Goal: Navigation & Orientation: Understand site structure

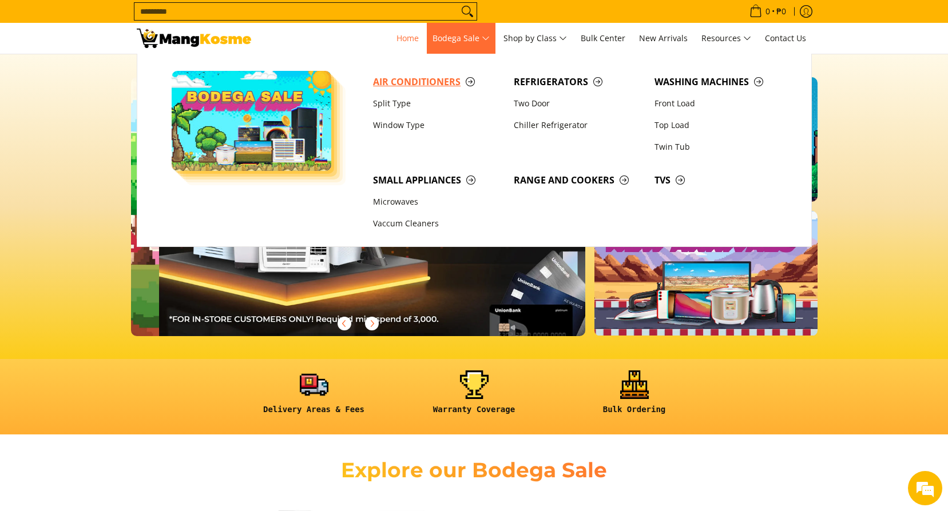
scroll to position [0, 455]
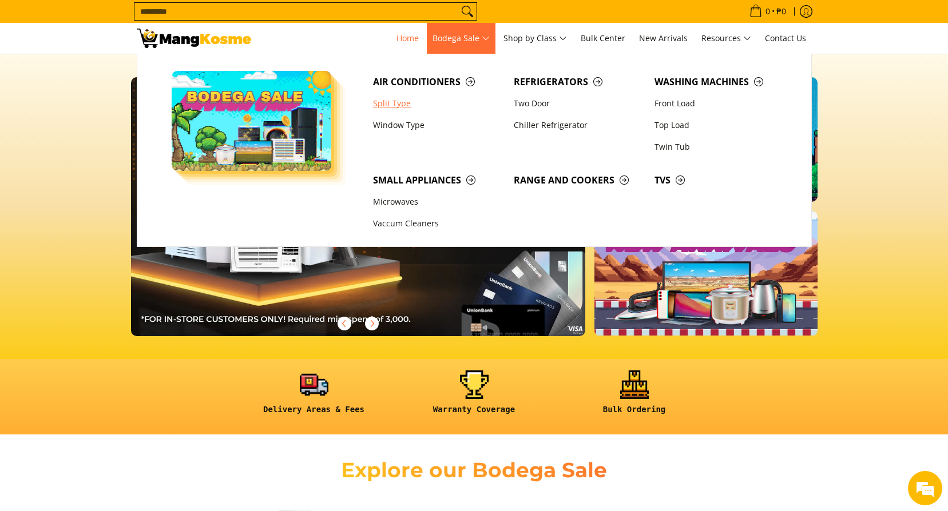
click at [392, 105] on link "Split Type" at bounding box center [437, 104] width 141 height 22
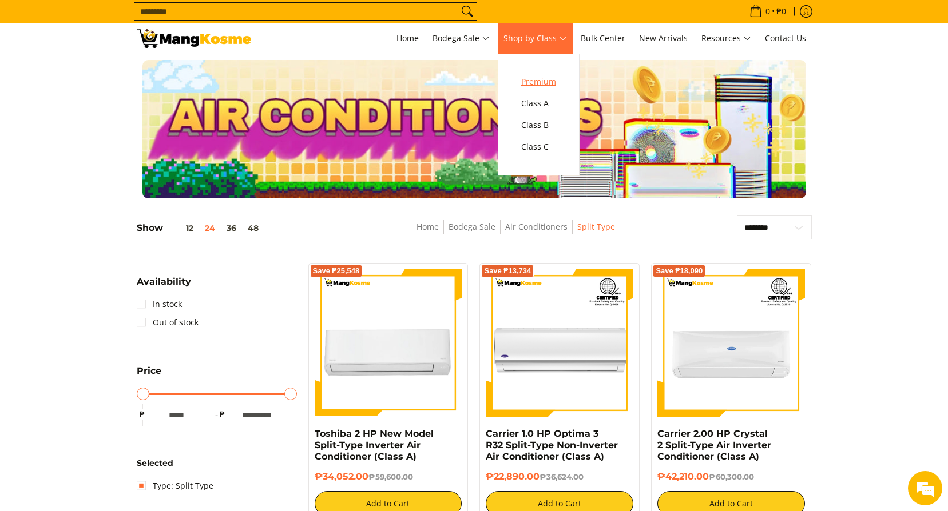
click at [546, 80] on span "Premium" at bounding box center [538, 82] width 35 height 14
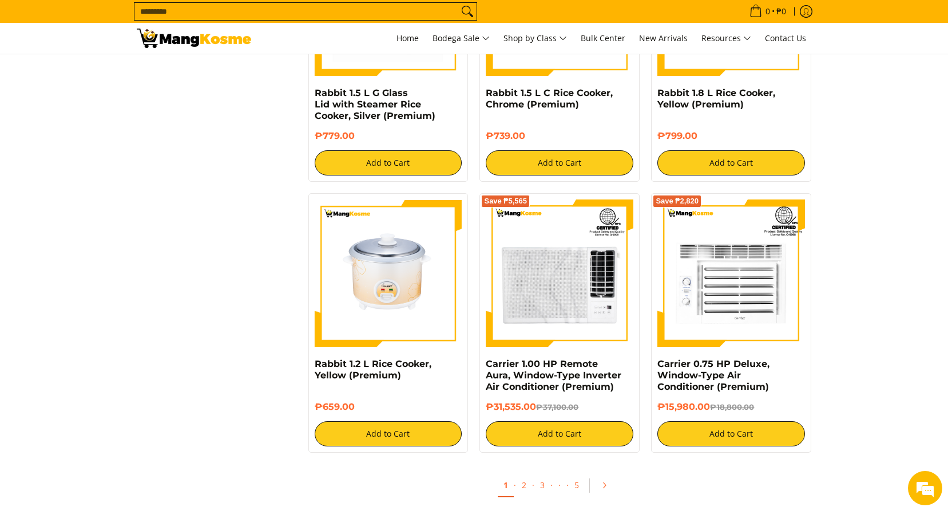
scroll to position [1945, 0]
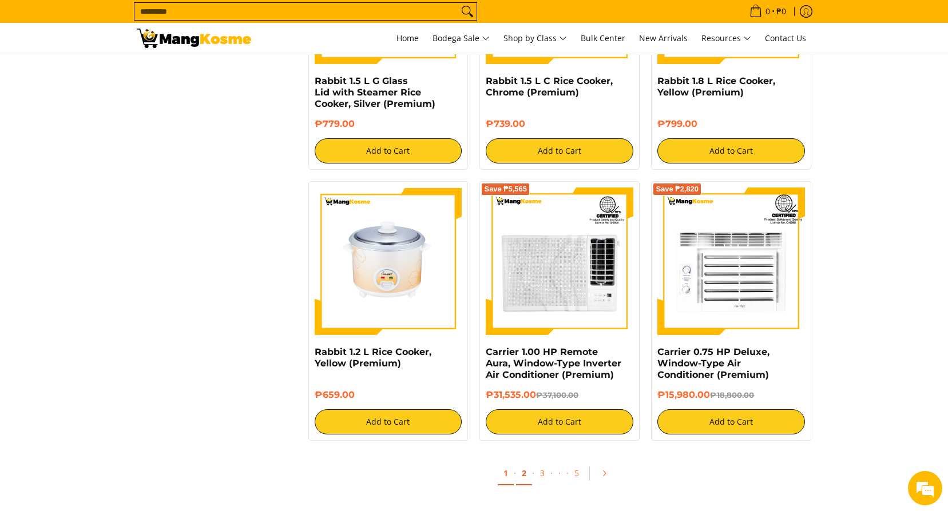
click at [522, 472] on link "2" at bounding box center [524, 473] width 16 height 23
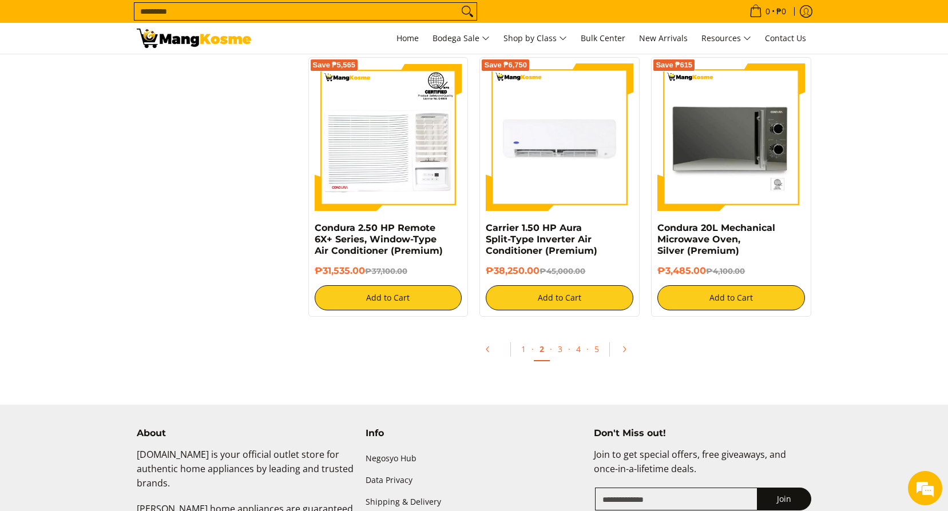
scroll to position [2174, 0]
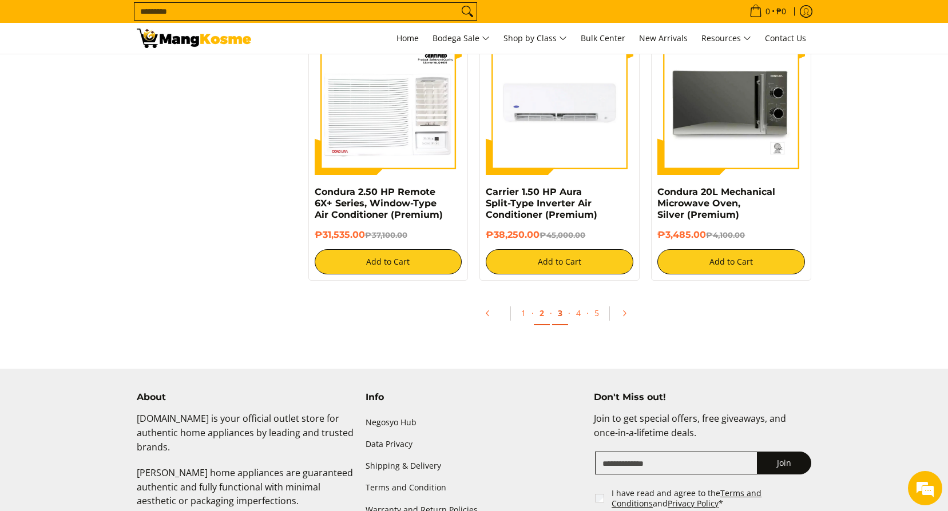
click at [559, 316] on link "3" at bounding box center [560, 313] width 16 height 23
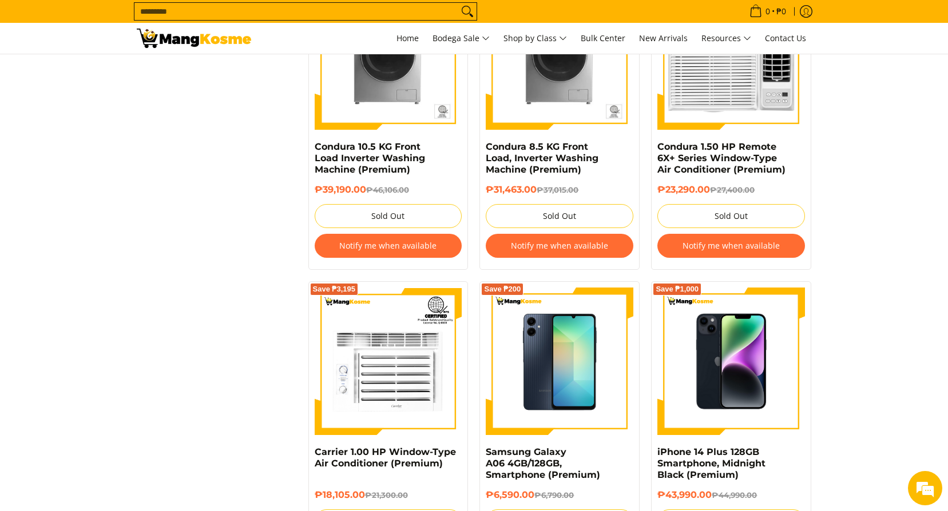
scroll to position [2231, 0]
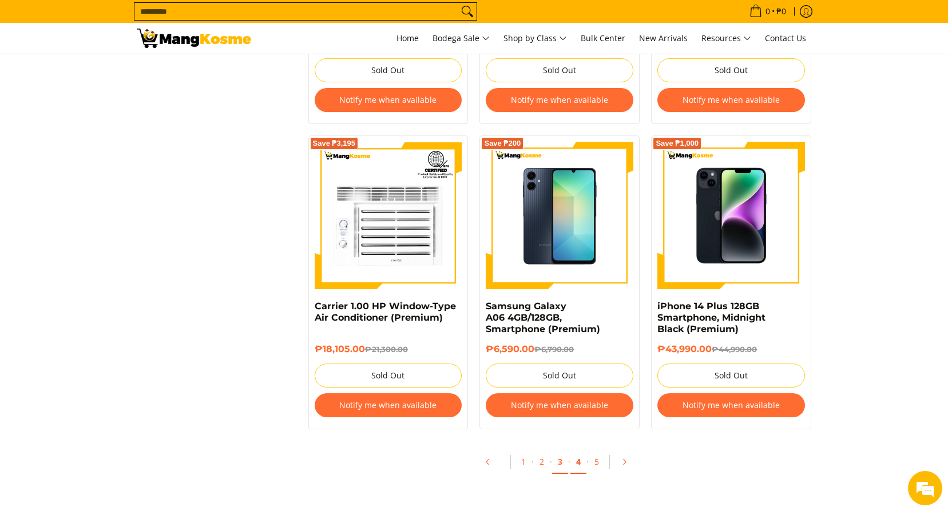
click at [580, 451] on link "4" at bounding box center [578, 462] width 16 height 23
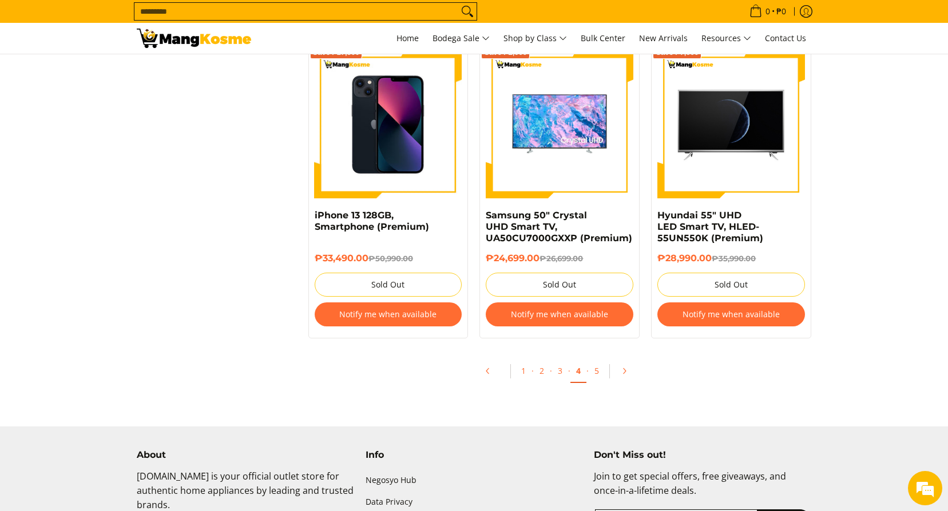
scroll to position [2460, 0]
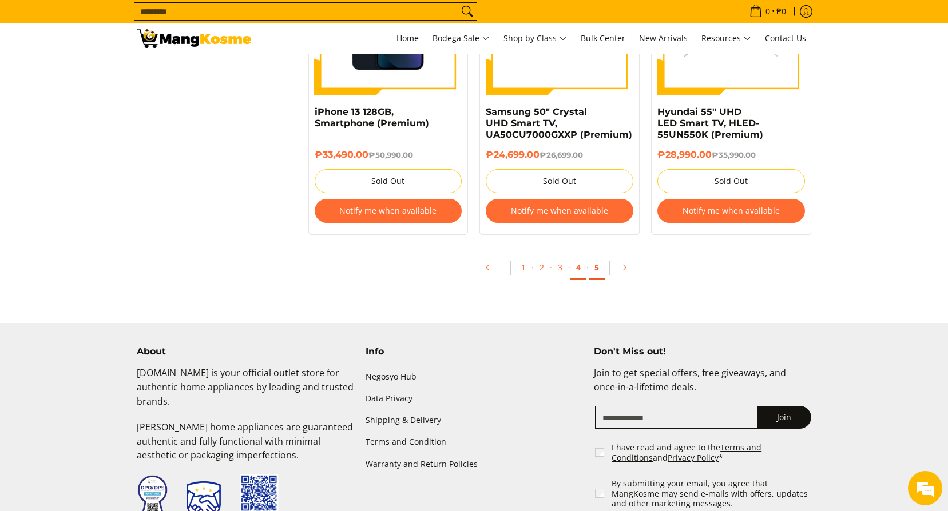
click at [594, 269] on link "5" at bounding box center [597, 267] width 16 height 23
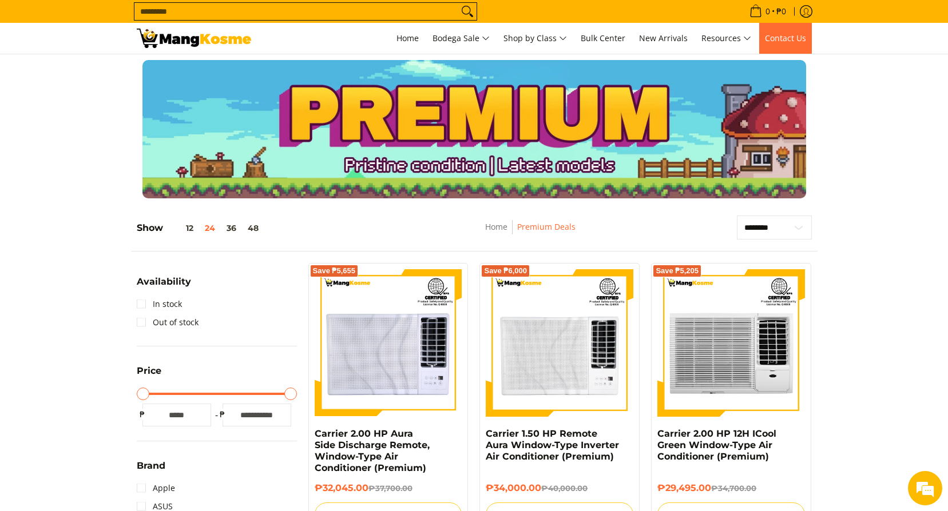
click at [788, 39] on span "Contact Us" at bounding box center [785, 38] width 41 height 11
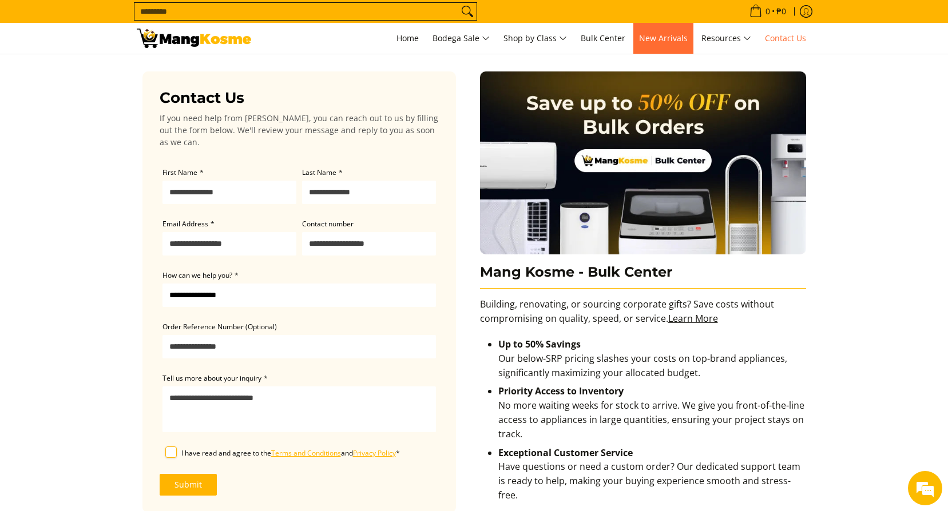
click at [659, 44] on link "New Arrivals" at bounding box center [663, 38] width 60 height 31
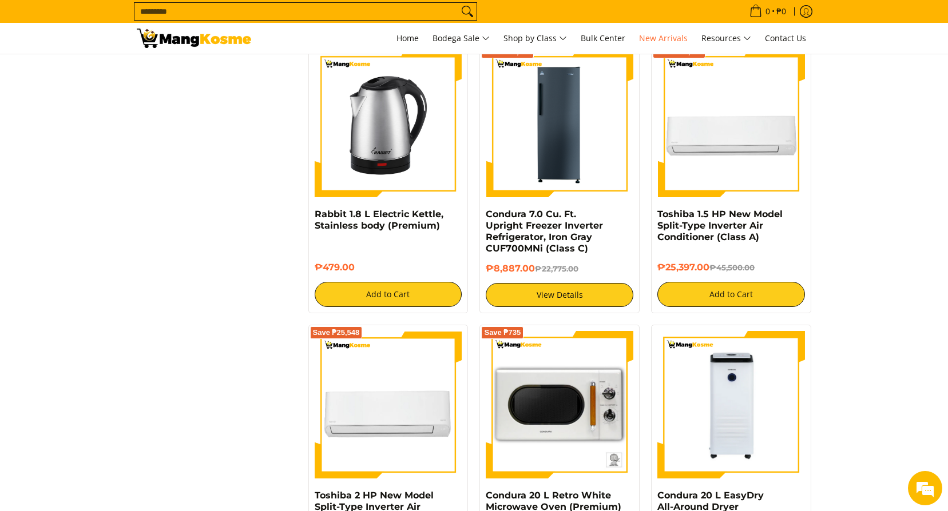
scroll to position [1487, 0]
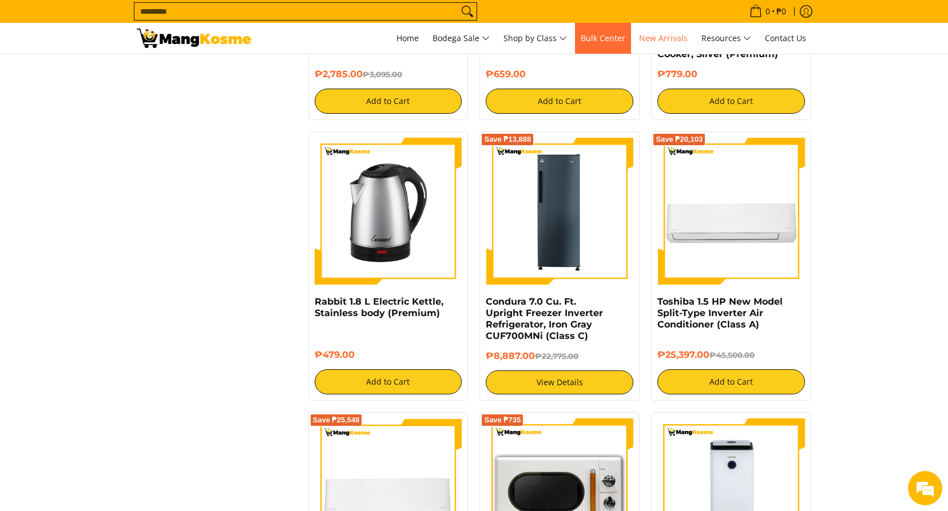
click at [586, 44] on link "Bulk Center" at bounding box center [603, 38] width 56 height 31
click at [396, 42] on span "Home" at bounding box center [407, 38] width 22 height 11
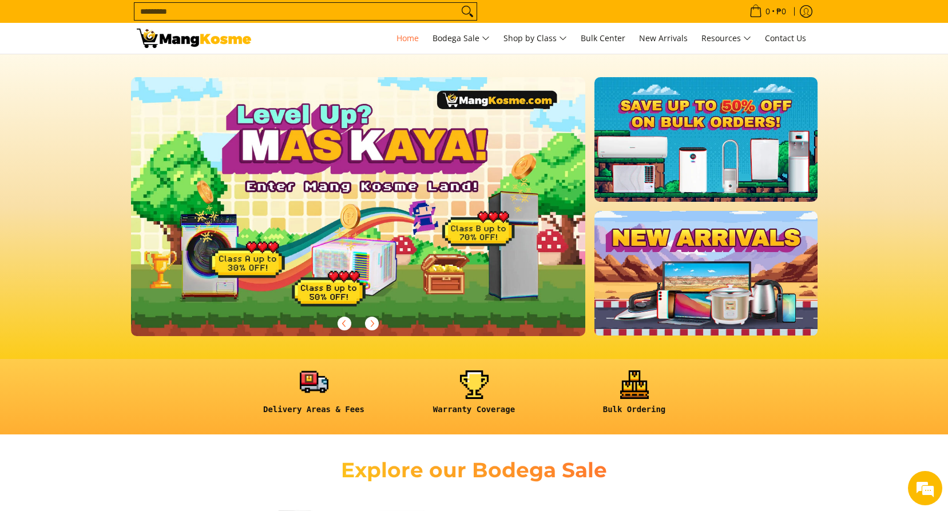
click at [297, 396] on link at bounding box center [314, 397] width 149 height 53
